Goal: Transaction & Acquisition: Purchase product/service

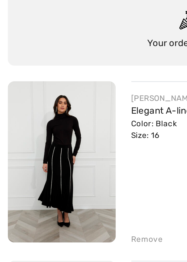
scroll to position [1, 0]
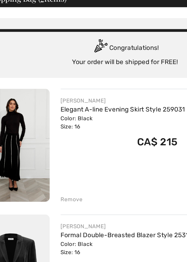
click at [61, 111] on div "Color: Black Size: 16" at bounding box center [92, 115] width 74 height 10
click at [68, 105] on link "Elegant A-line Evening Skirt Style 259031" at bounding box center [92, 106] width 74 height 5
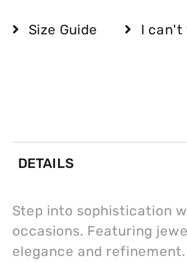
scroll to position [213, 0]
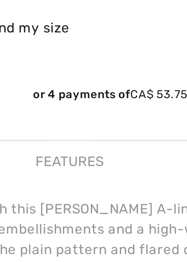
click at [65, 208] on div "Features" at bounding box center [68, 208] width 19 height 10
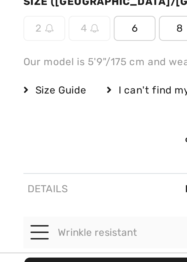
scroll to position [197, 0]
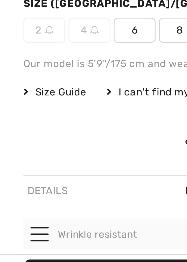
click at [10, 223] on div "Details" at bounding box center [16, 223] width 16 height 10
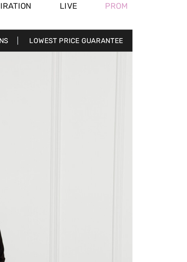
scroll to position [1, 0]
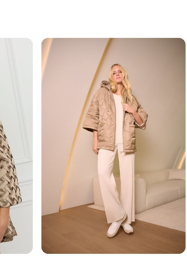
scroll to position [0, 173]
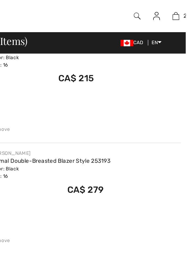
click at [151, 14] on div at bounding box center [154, 11] width 13 height 22
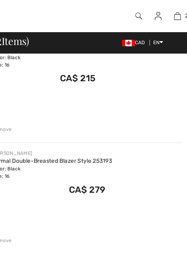
scroll to position [0, 0]
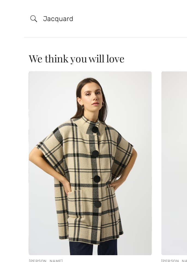
type input "Jacquard"
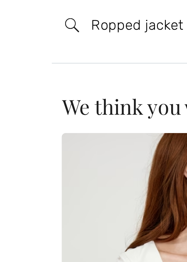
type input "Ropped jacket"
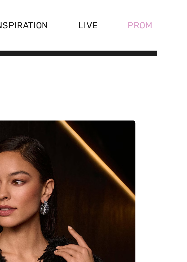
scroll to position [8, 0]
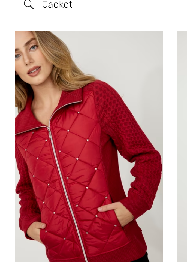
scroll to position [13, 0]
type input "Jacket"
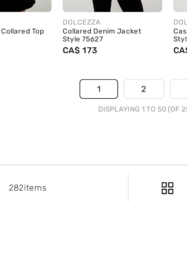
scroll to position [1239, 0]
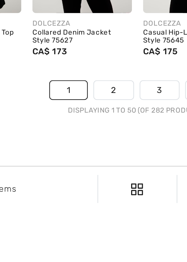
click at [83, 214] on link "2" at bounding box center [84, 214] width 15 height 7
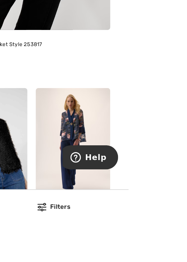
scroll to position [46, 0]
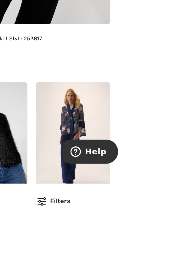
click at [151, 224] on img at bounding box center [158, 220] width 39 height 58
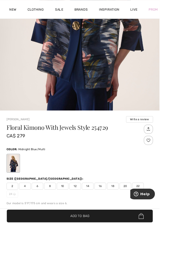
scroll to position [149, 0]
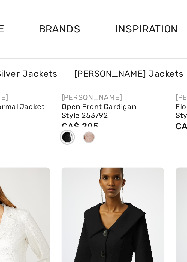
scroll to position [257, 0]
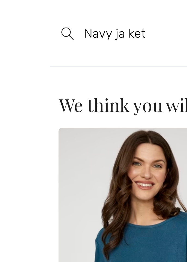
type input "Navy ja ket"
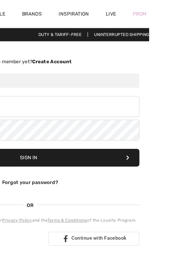
click at [187, 10] on div "Prom" at bounding box center [180, 11] width 24 height 22
click at [187, 14] on div "Prom" at bounding box center [180, 11] width 24 height 22
click at [186, 22] on div "Prom" at bounding box center [180, 11] width 24 height 22
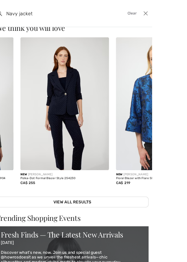
scroll to position [0, 151]
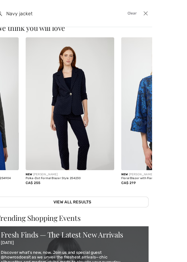
type input "Navy jacket"
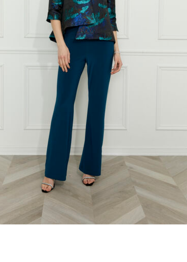
scroll to position [4, 0]
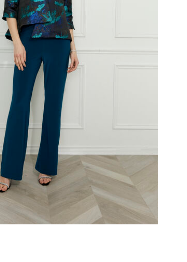
click at [50, 110] on video "Your browser does not support the video tag." at bounding box center [52, 97] width 50 height 25
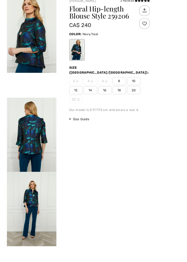
scroll to position [0, 0]
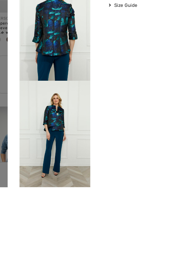
click at [64, 262] on div "Your browser does not support the video tag. [PERSON_NAME] 2 Reviews 2 Reviews …" at bounding box center [103, 131] width 168 height 262
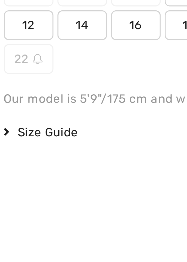
click at [111, 130] on span "Size Guide" at bounding box center [101, 132] width 20 height 5
